Goal: Information Seeking & Learning: Learn about a topic

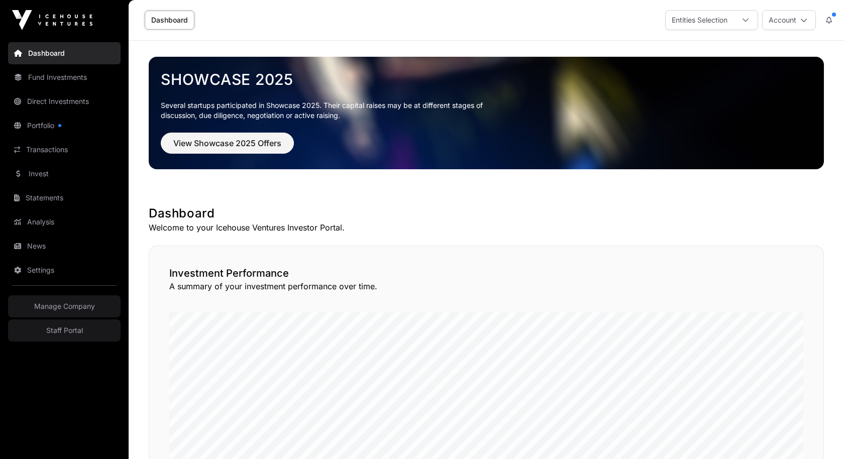
click at [59, 80] on link "Fund Investments" at bounding box center [64, 77] width 113 height 22
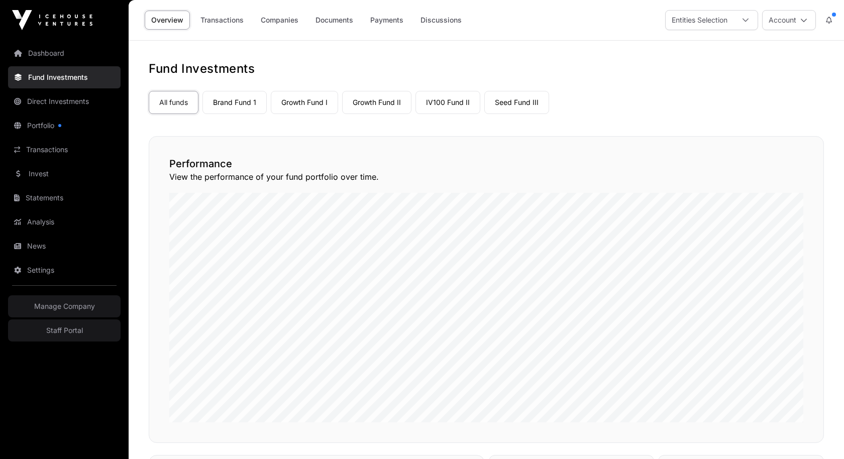
click at [497, 99] on link "Seed Fund III" at bounding box center [517, 102] width 65 height 23
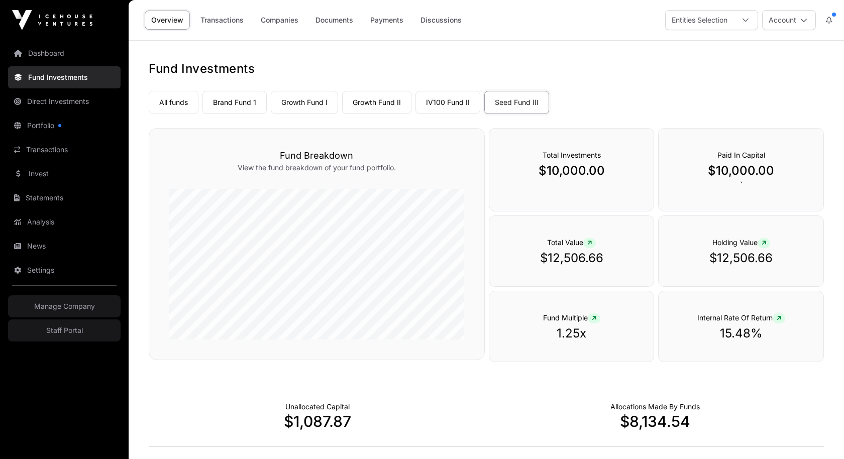
click at [288, 24] on link "Companies" at bounding box center [279, 20] width 51 height 19
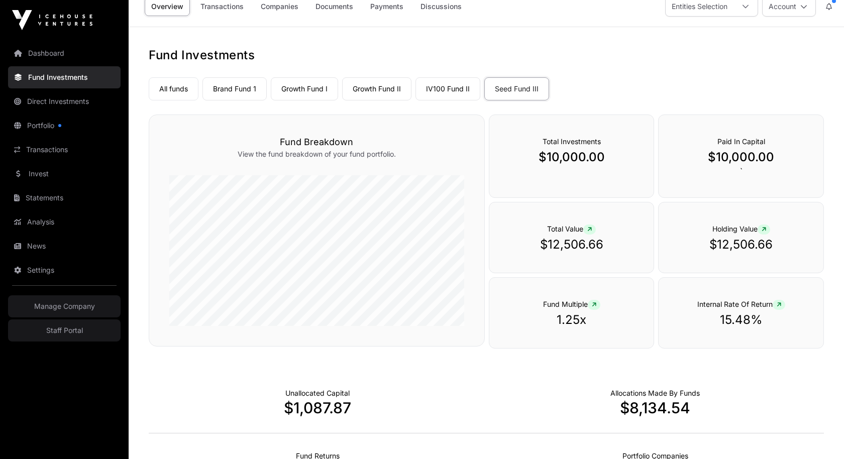
scroll to position [15, 0]
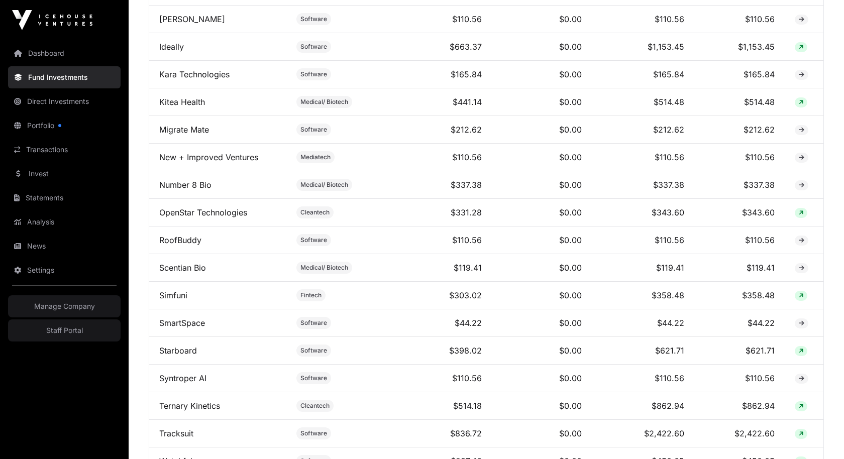
scroll to position [1127, 0]
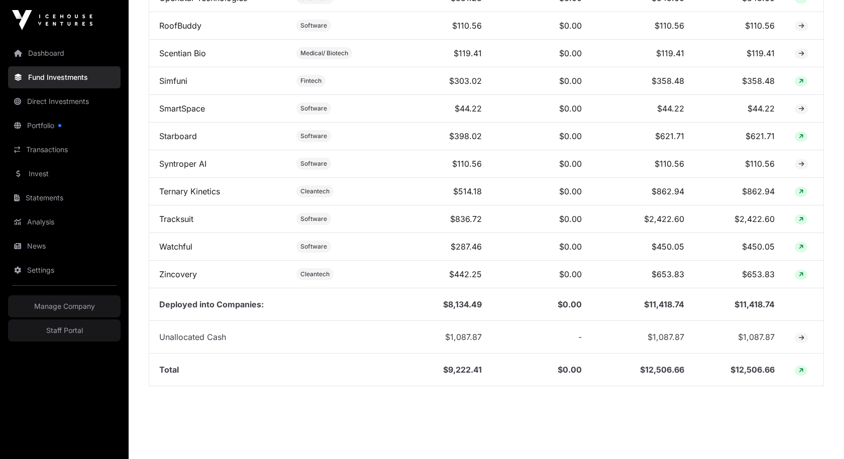
click at [183, 214] on link "Tracksuit" at bounding box center [176, 219] width 34 height 10
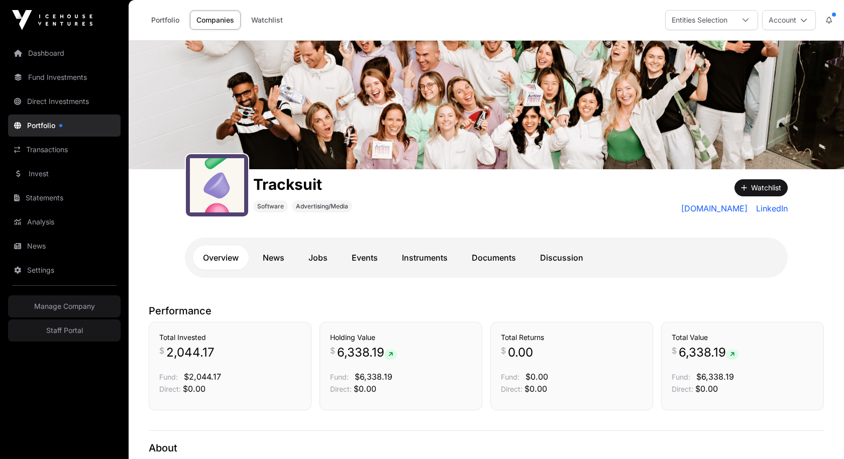
click at [481, 257] on link "Documents" at bounding box center [494, 258] width 64 height 24
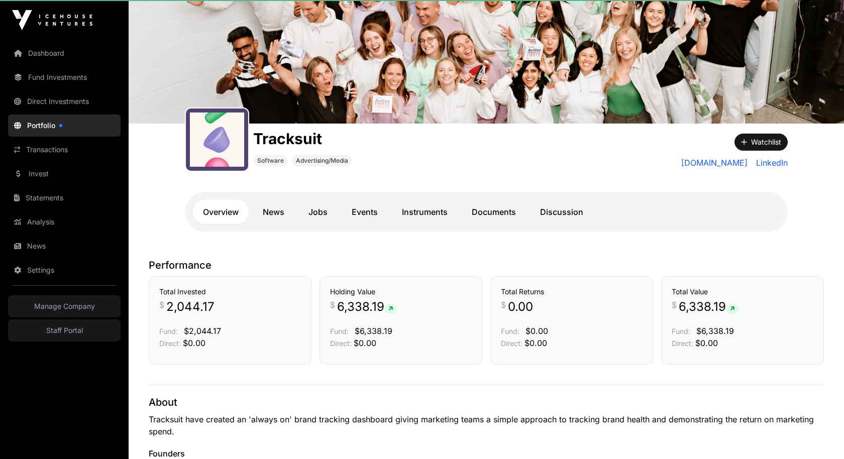
scroll to position [76, 0]
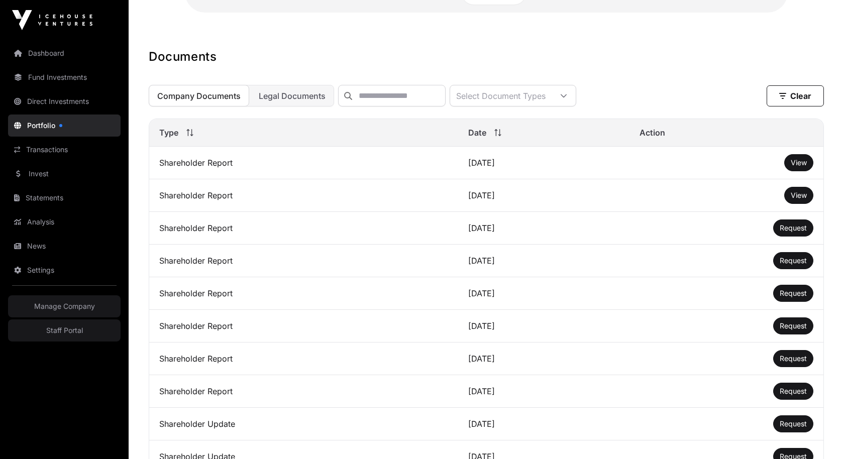
scroll to position [350, 0]
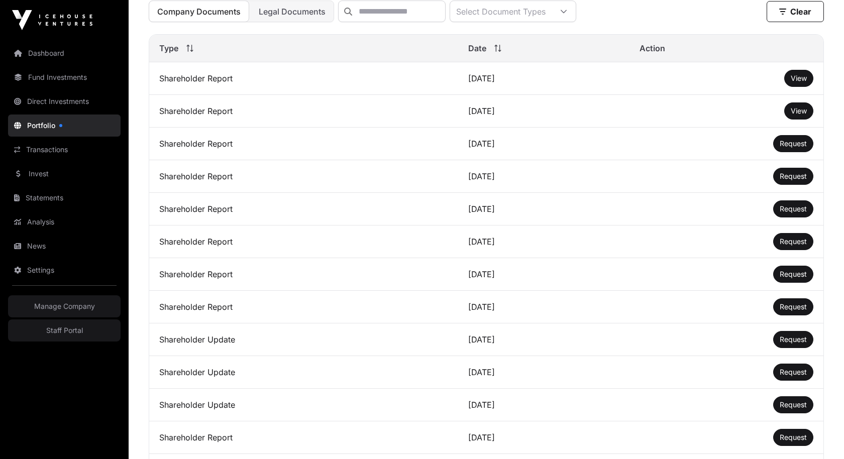
click at [800, 79] on span "View" at bounding box center [799, 78] width 16 height 9
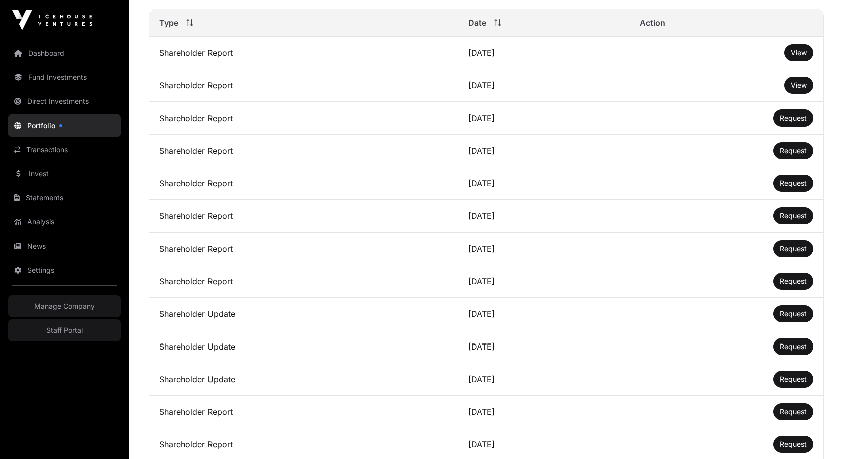
scroll to position [377, 0]
